Goal: Use online tool/utility: Utilize a website feature to perform a specific function

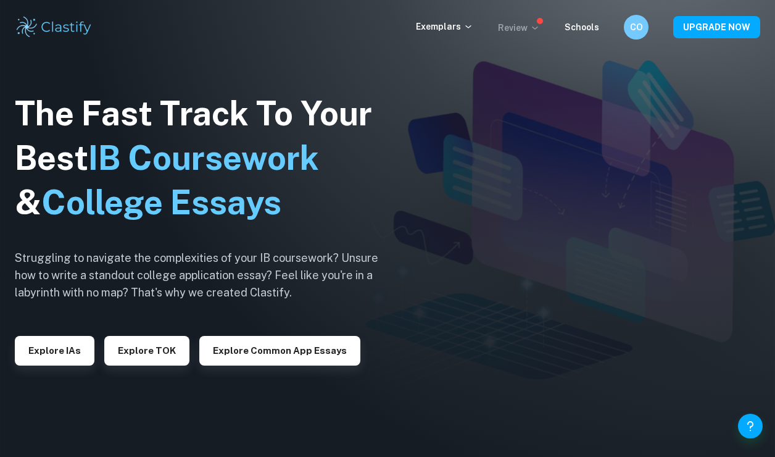
click at [534, 31] on icon at bounding box center [535, 28] width 10 height 10
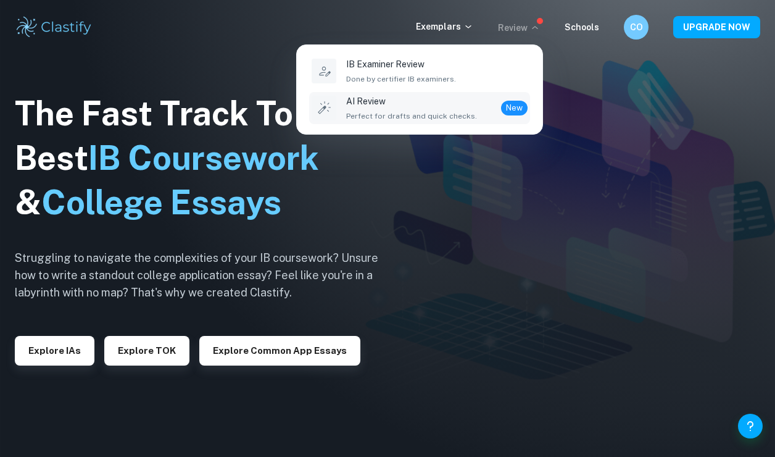
click at [452, 95] on p "AI Review" at bounding box center [411, 101] width 131 height 14
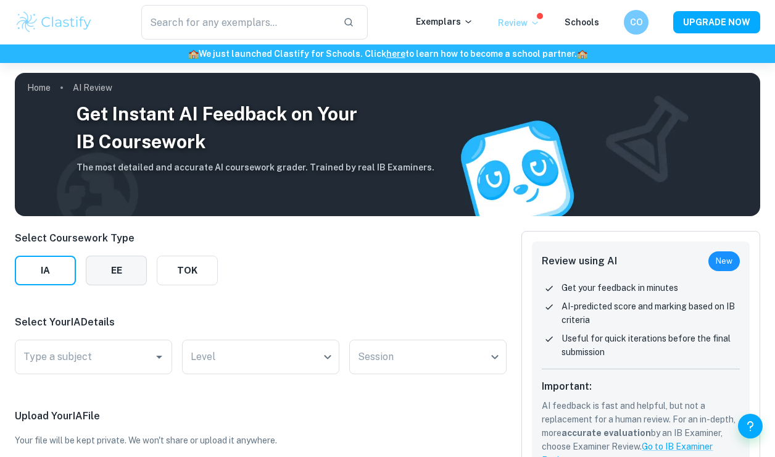
click at [143, 273] on button "EE" at bounding box center [116, 270] width 61 height 30
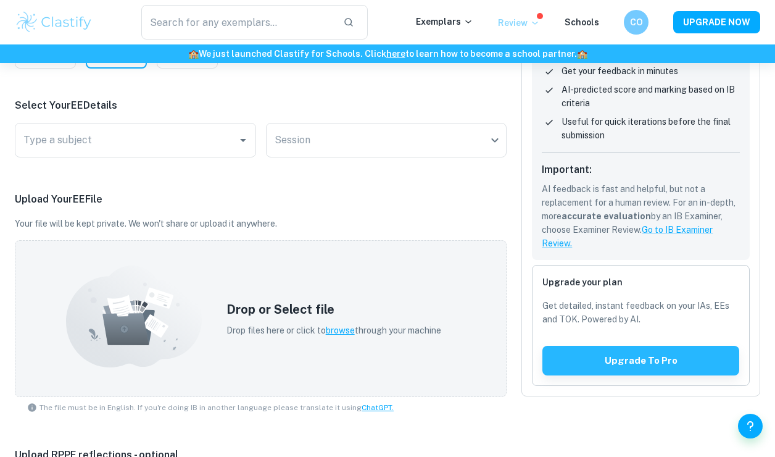
scroll to position [183, 0]
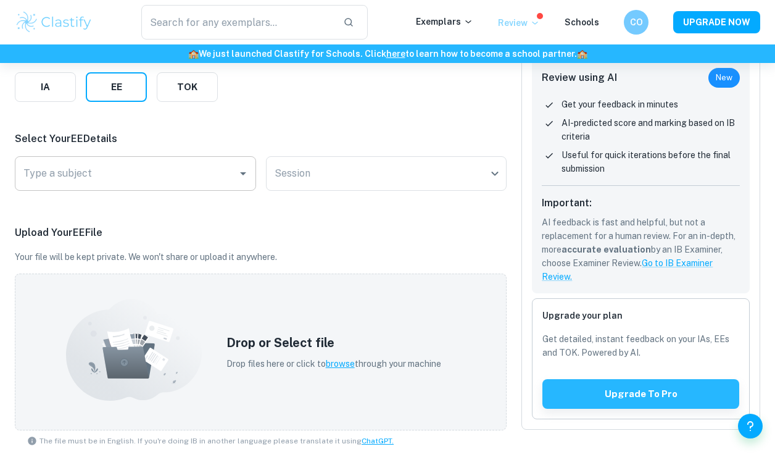
click at [102, 164] on input "Type a subject" at bounding box center [126, 173] width 212 height 23
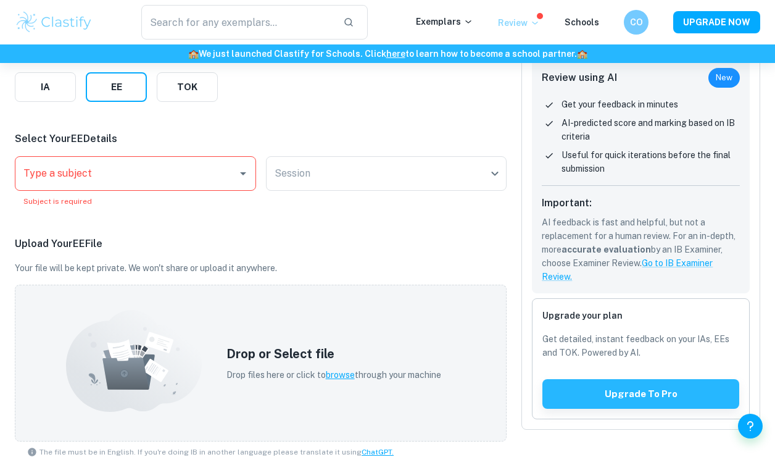
click at [533, 20] on p "Review" at bounding box center [519, 23] width 42 height 14
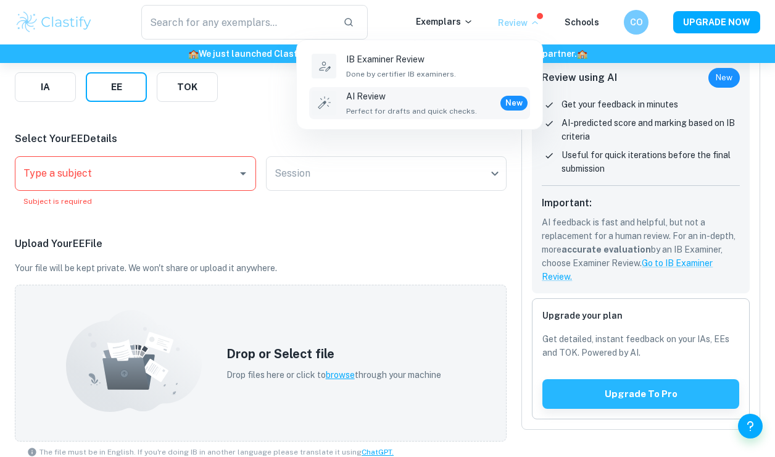
click at [272, 93] on div at bounding box center [387, 228] width 775 height 457
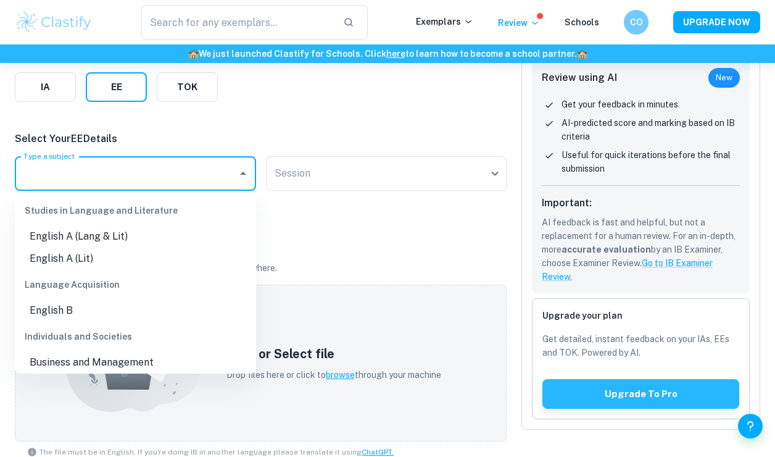
click at [184, 176] on input "Type a subject" at bounding box center [126, 173] width 212 height 23
click at [375, 256] on div "Upload Your EE File Your file will be kept private. We won't share or upload it…" at bounding box center [261, 349] width 492 height 226
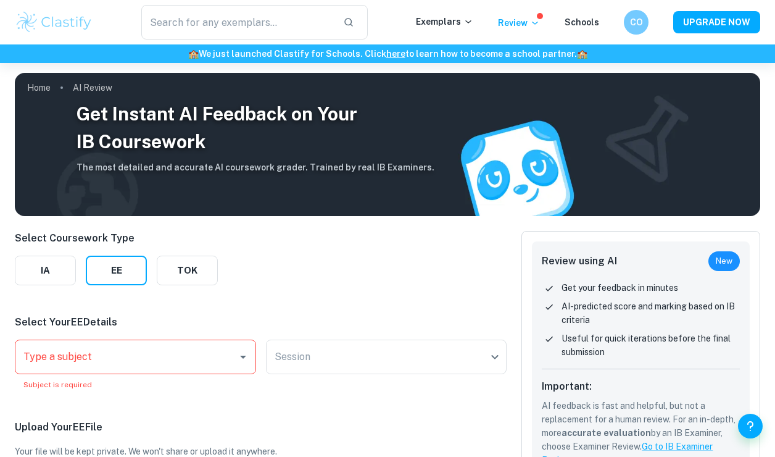
scroll to position [0, 0]
click at [192, 272] on button "TOK" at bounding box center [187, 270] width 61 height 30
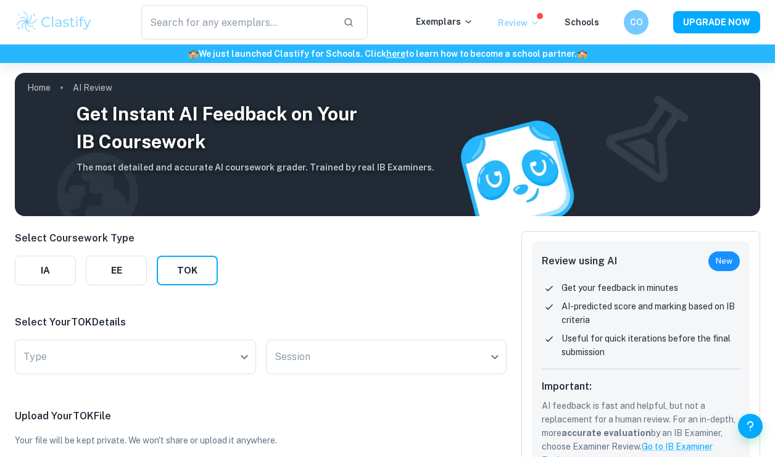
click at [517, 25] on p "Review" at bounding box center [519, 23] width 42 height 14
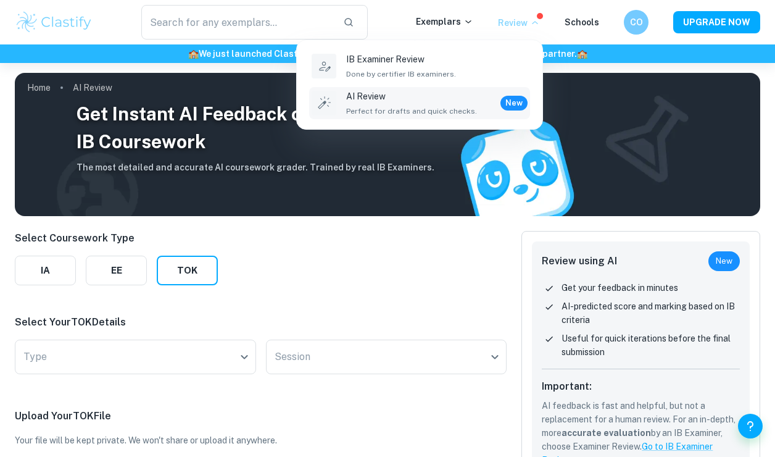
click at [437, 241] on div at bounding box center [387, 228] width 775 height 457
